Goal: Task Accomplishment & Management: Manage account settings

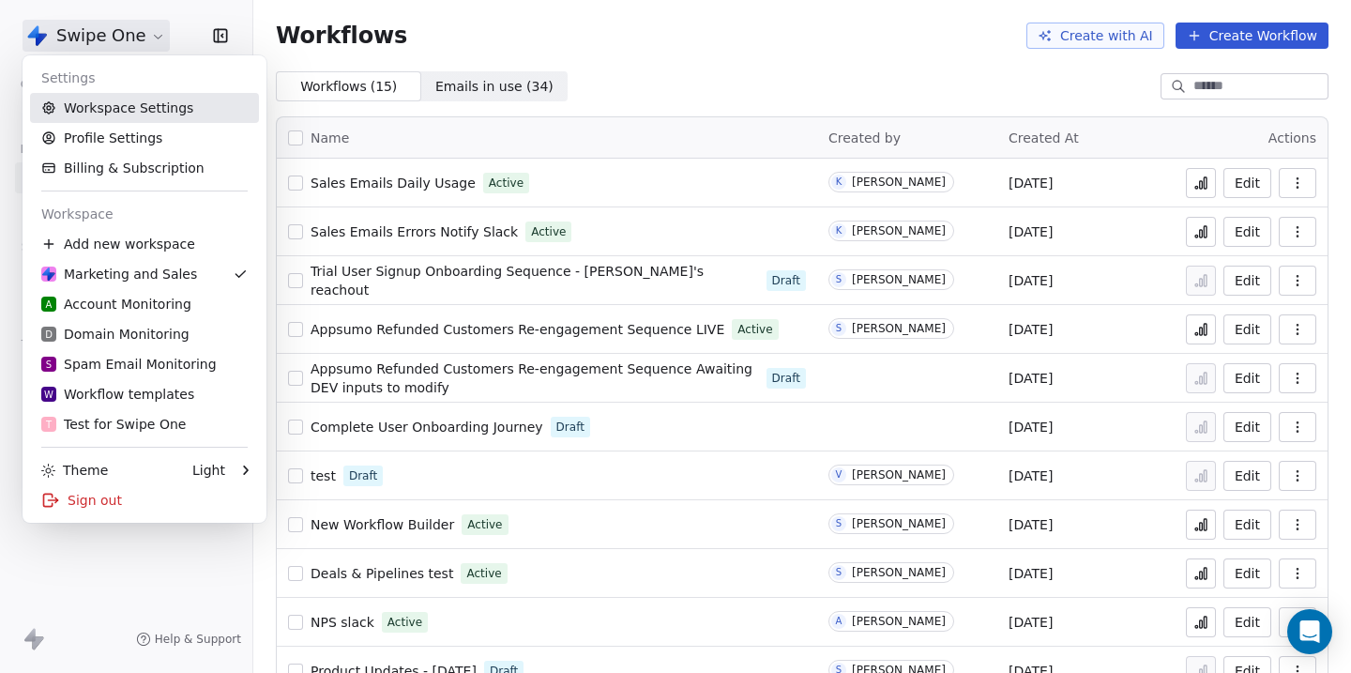
click at [105, 108] on link "Workspace Settings" at bounding box center [144, 108] width 229 height 30
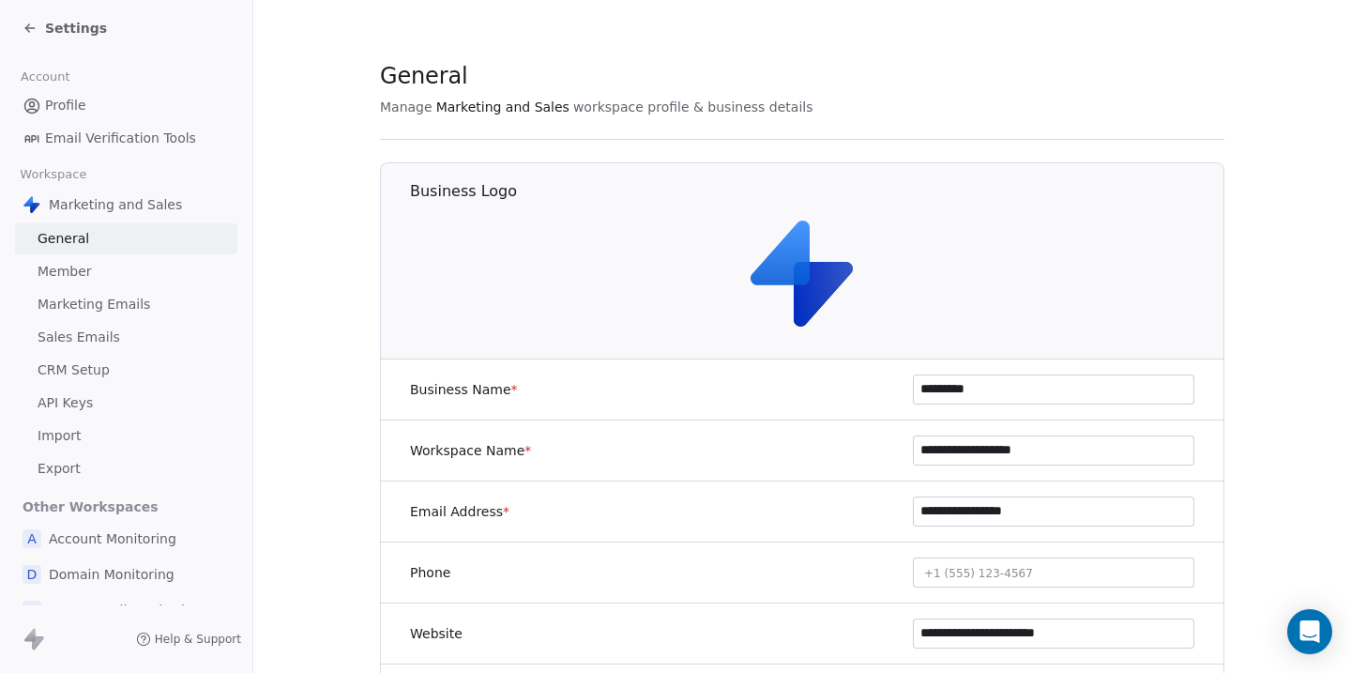
click at [98, 301] on span "Marketing Emails" at bounding box center [94, 305] width 113 height 20
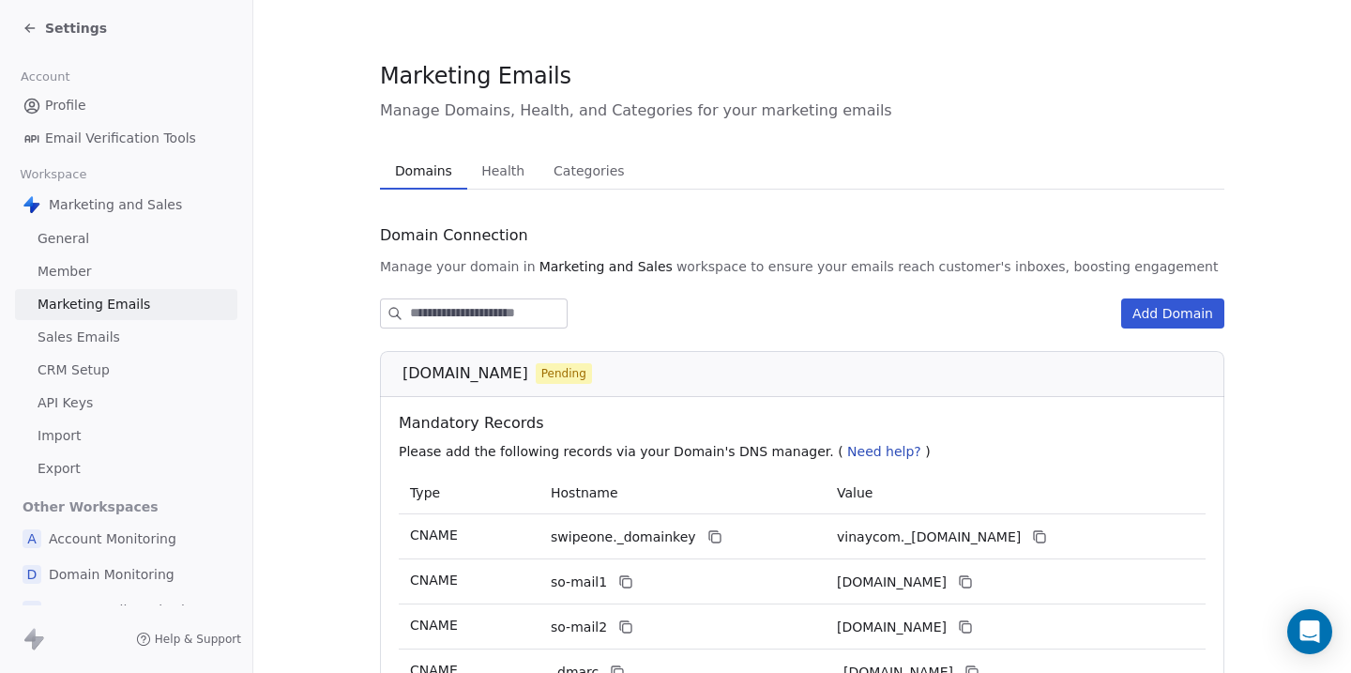
click at [476, 163] on span "Health" at bounding box center [503, 171] width 58 height 26
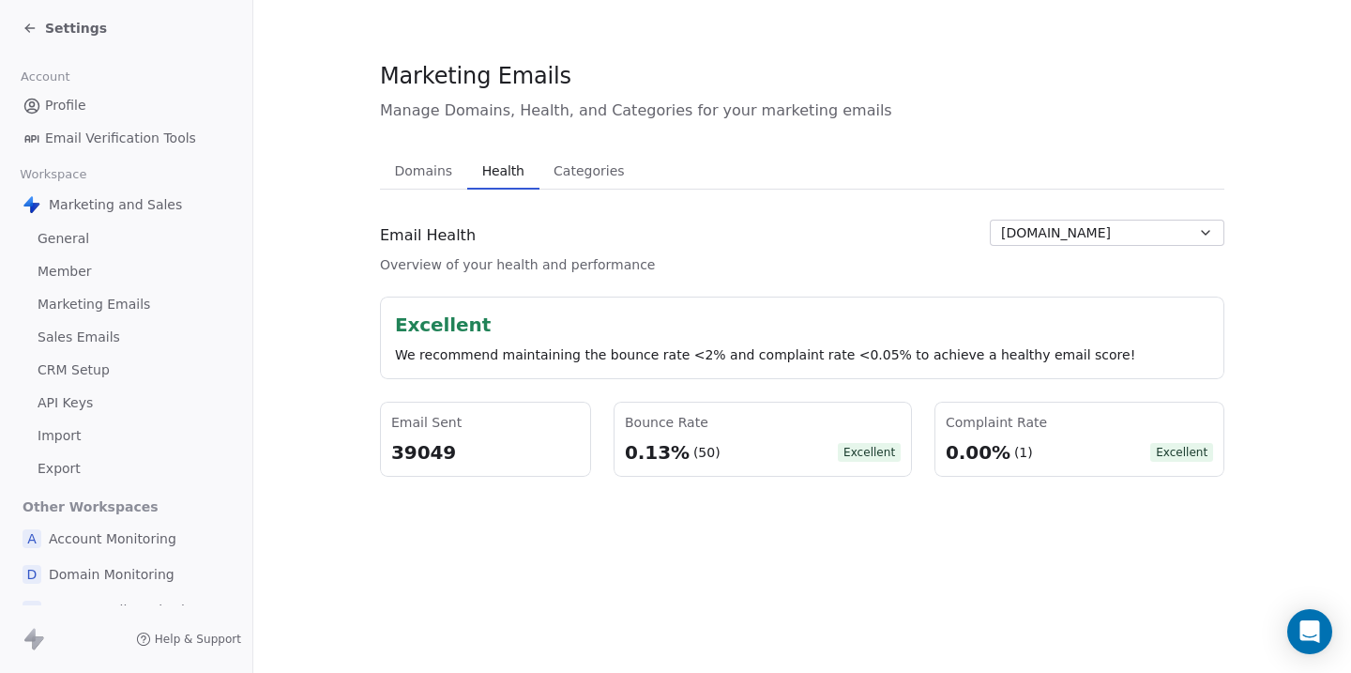
click at [64, 21] on span "Settings" at bounding box center [76, 28] width 62 height 19
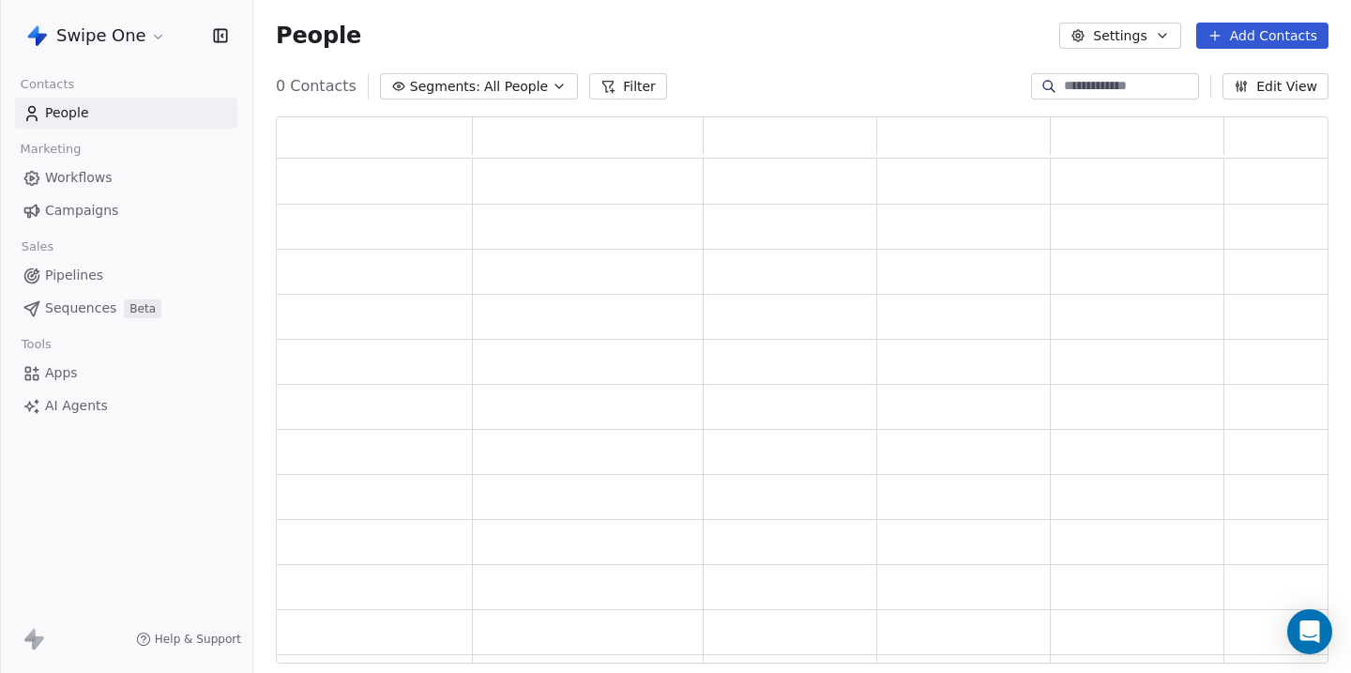
scroll to position [547, 1052]
click at [61, 173] on span "Workflows" at bounding box center [79, 178] width 68 height 20
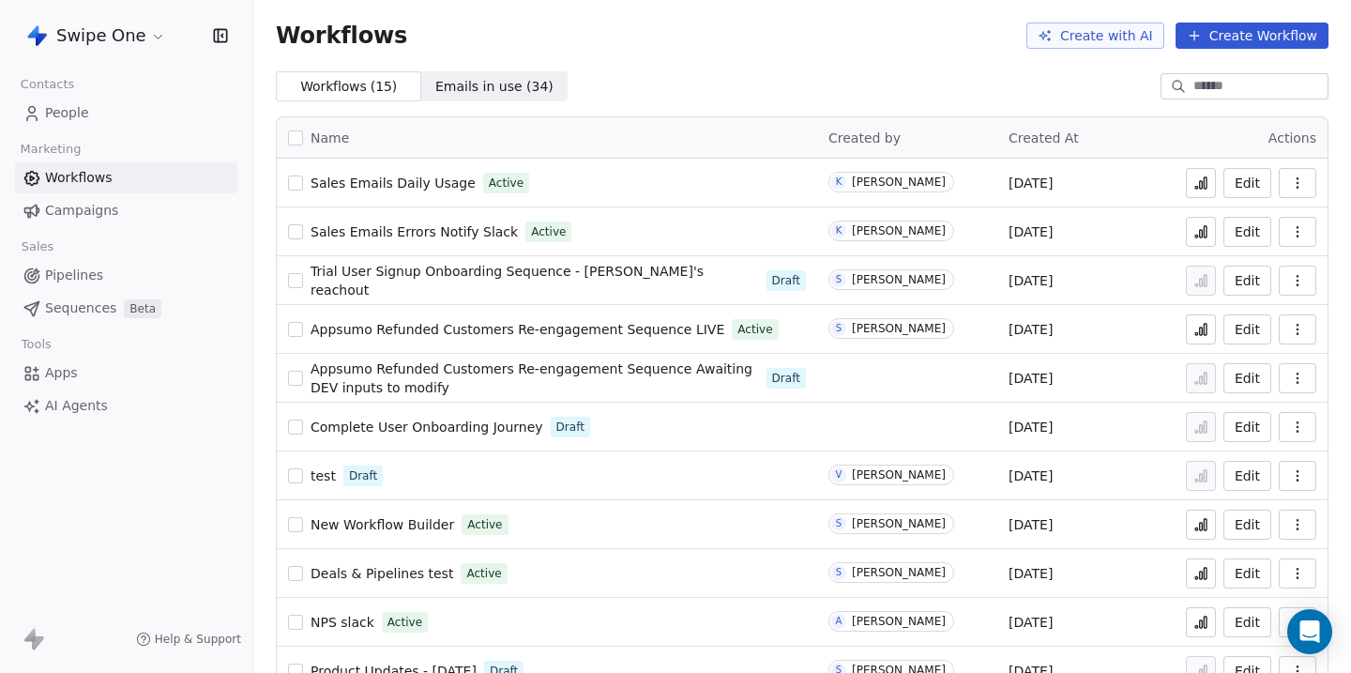
scroll to position [203, 0]
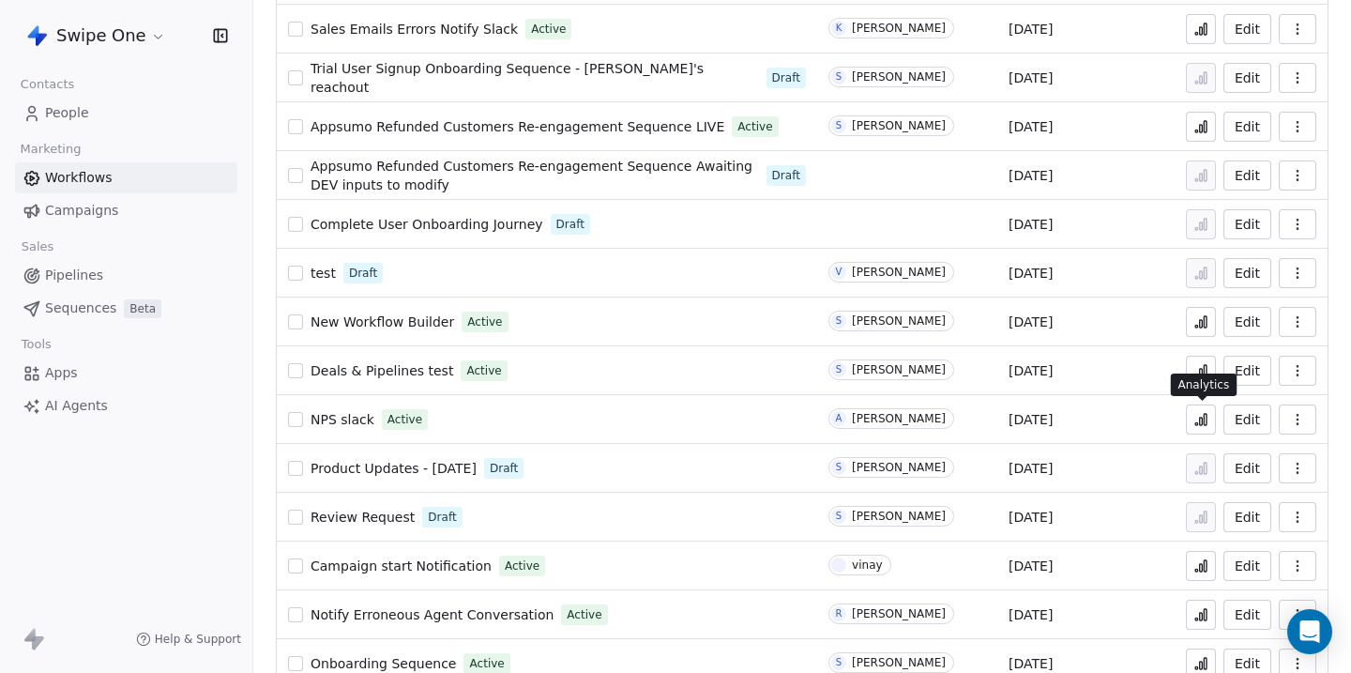
click at [1210, 421] on button at bounding box center [1201, 419] width 30 height 30
